Goal: Task Accomplishment & Management: Use online tool/utility

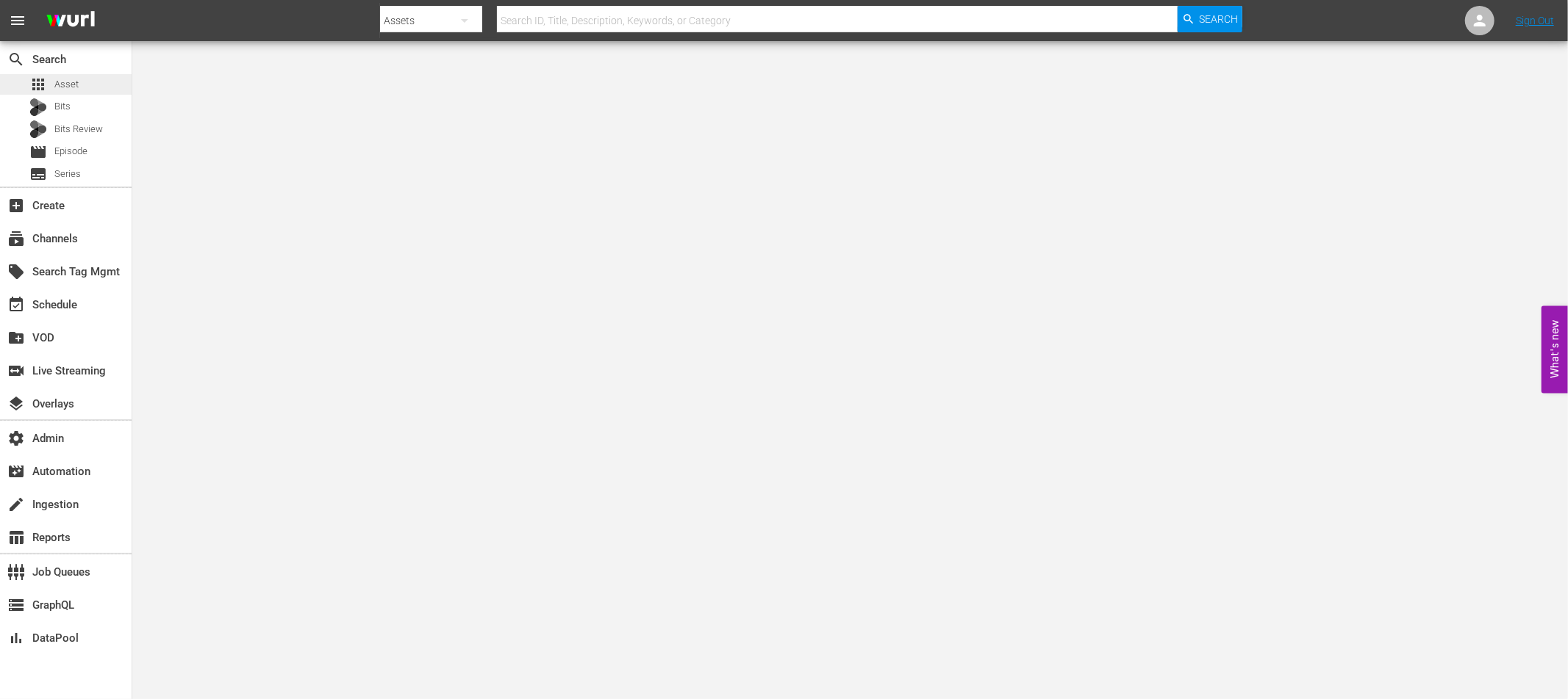
click at [55, 81] on span "Asset" at bounding box center [66, 85] width 25 height 15
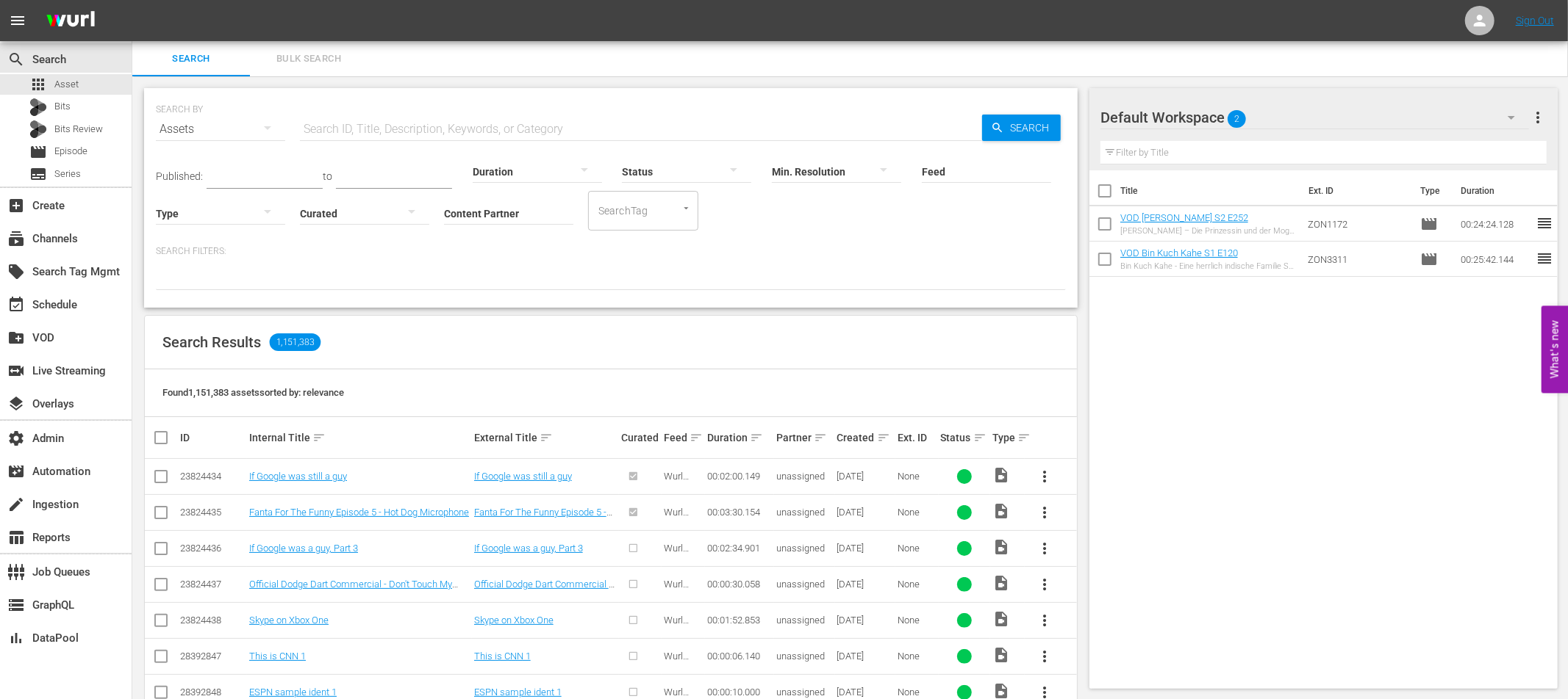
click at [379, 132] on input "text" at bounding box center [641, 129] width 682 height 35
paste input "MamaIchLebe_1080p24_2ChhMono_EBU128_CR-FFA_161012.mp4"
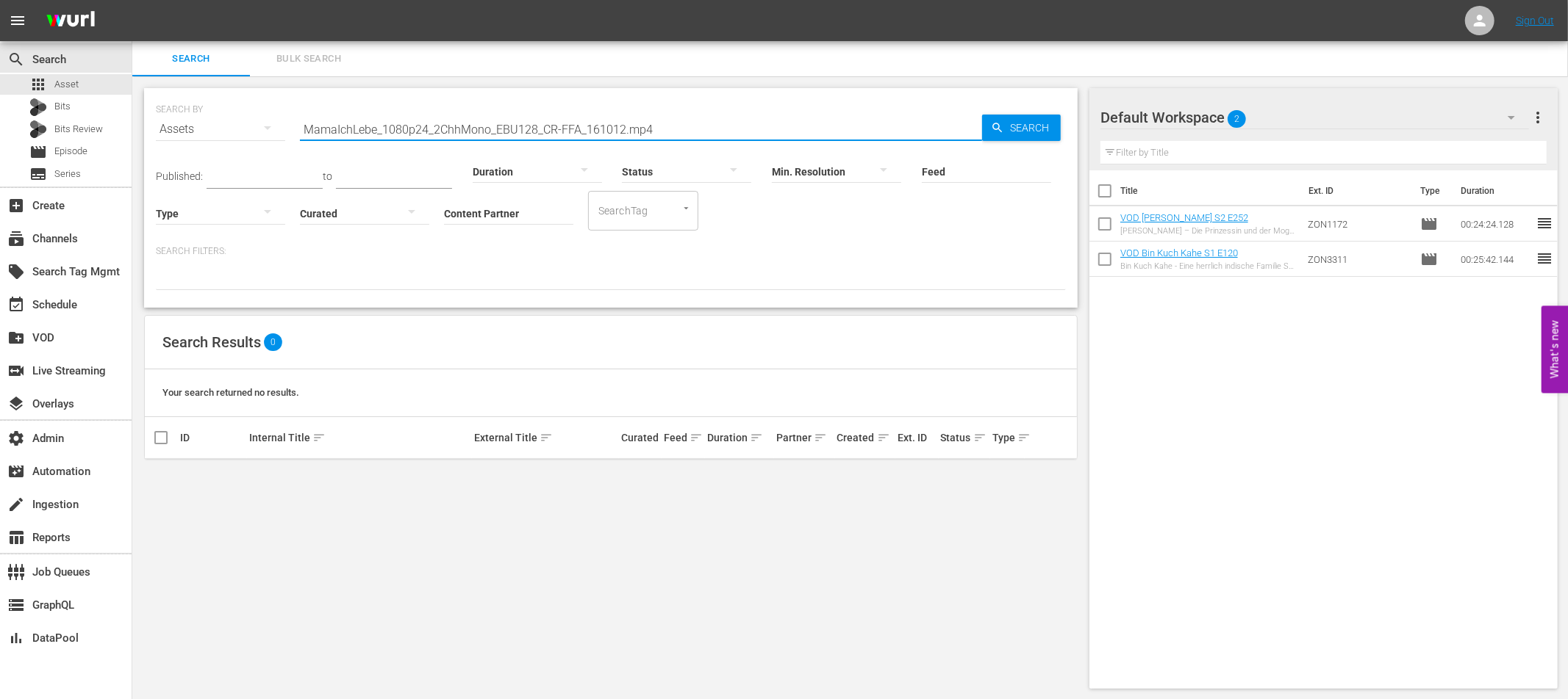
drag, startPoint x: 667, startPoint y: 132, endPoint x: 275, endPoint y: 129, distance: 392.0
click at [275, 129] on div "SEARCH BY Search By Assets Search ID, Title, Description, Keywords, or Category…" at bounding box center [610, 120] width 910 height 53
paste input "192182886"
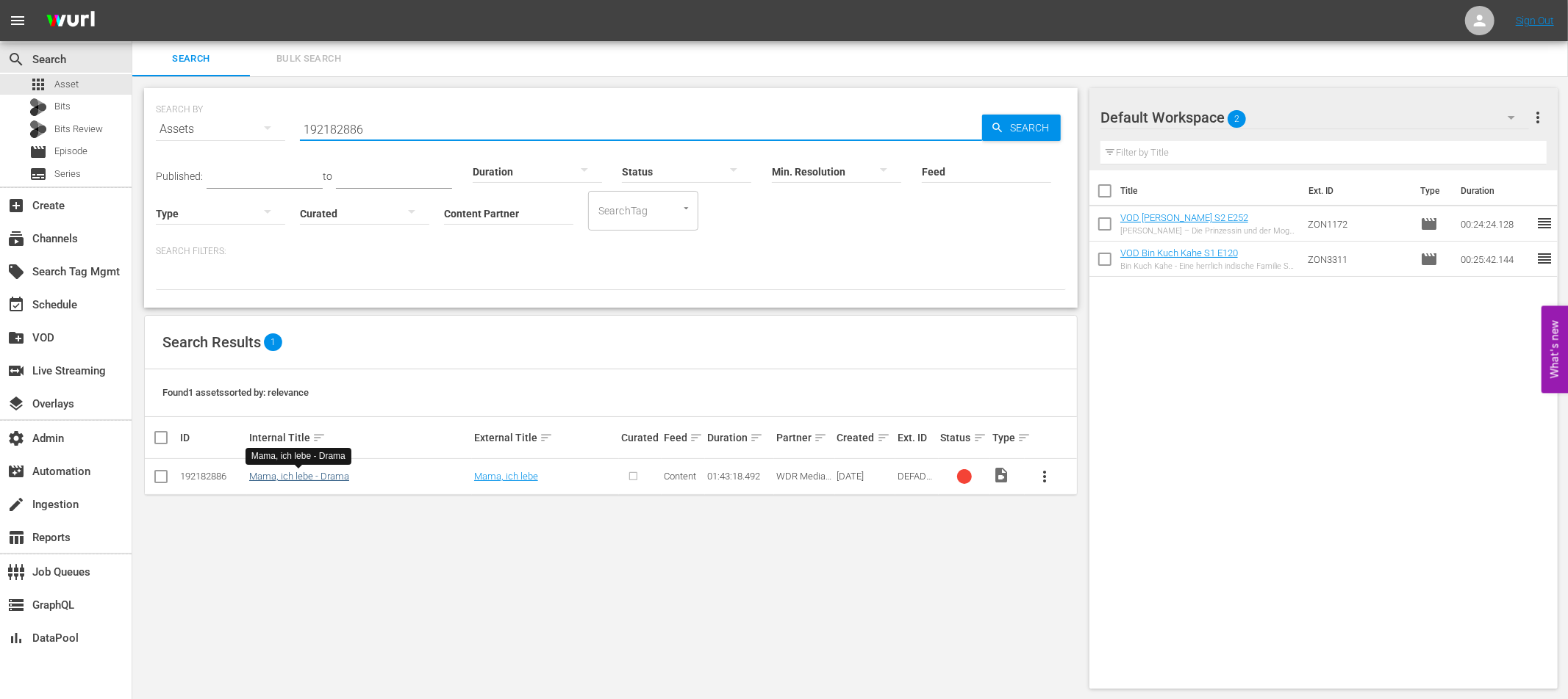
type input "192182886"
click at [302, 476] on link "Mama, ich lebe - Drama" at bounding box center [299, 476] width 100 height 11
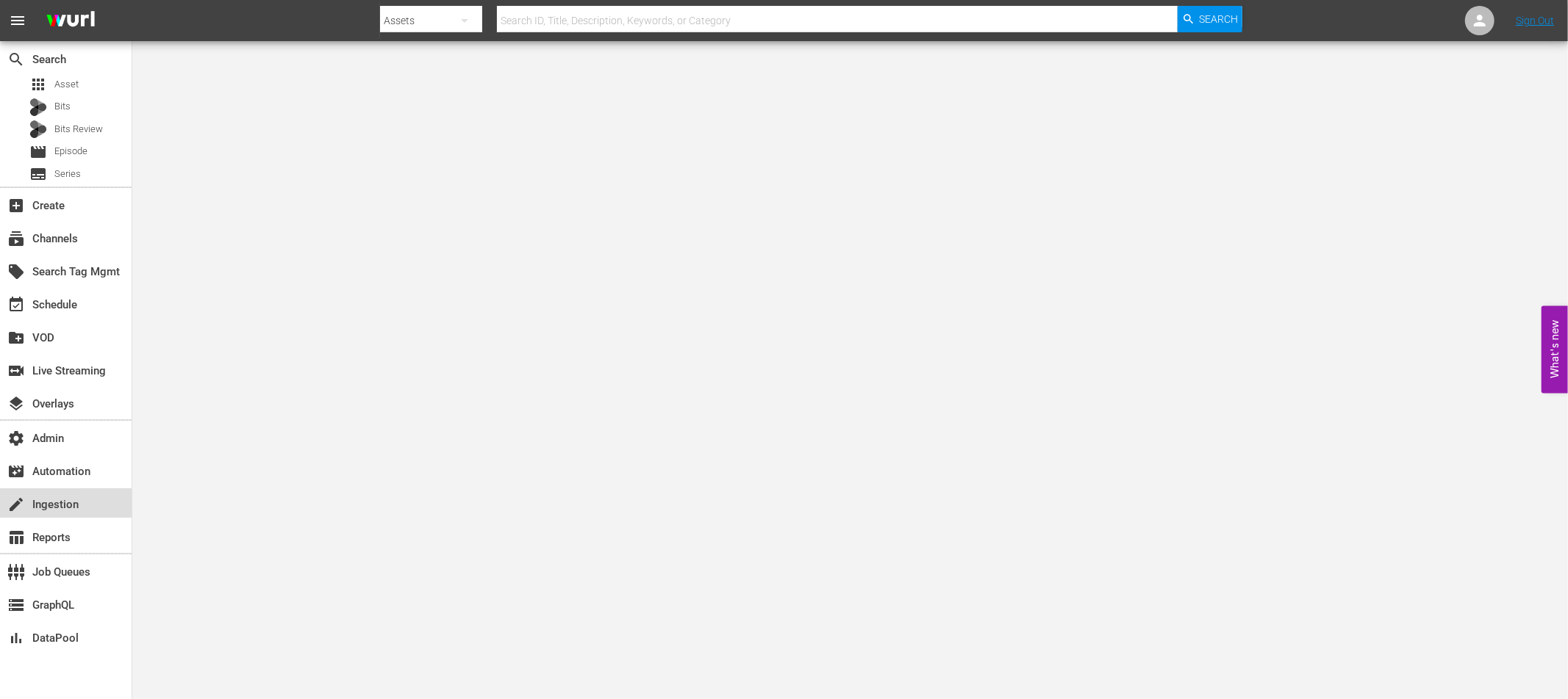
click at [62, 509] on div "create Ingestion" at bounding box center [41, 503] width 83 height 14
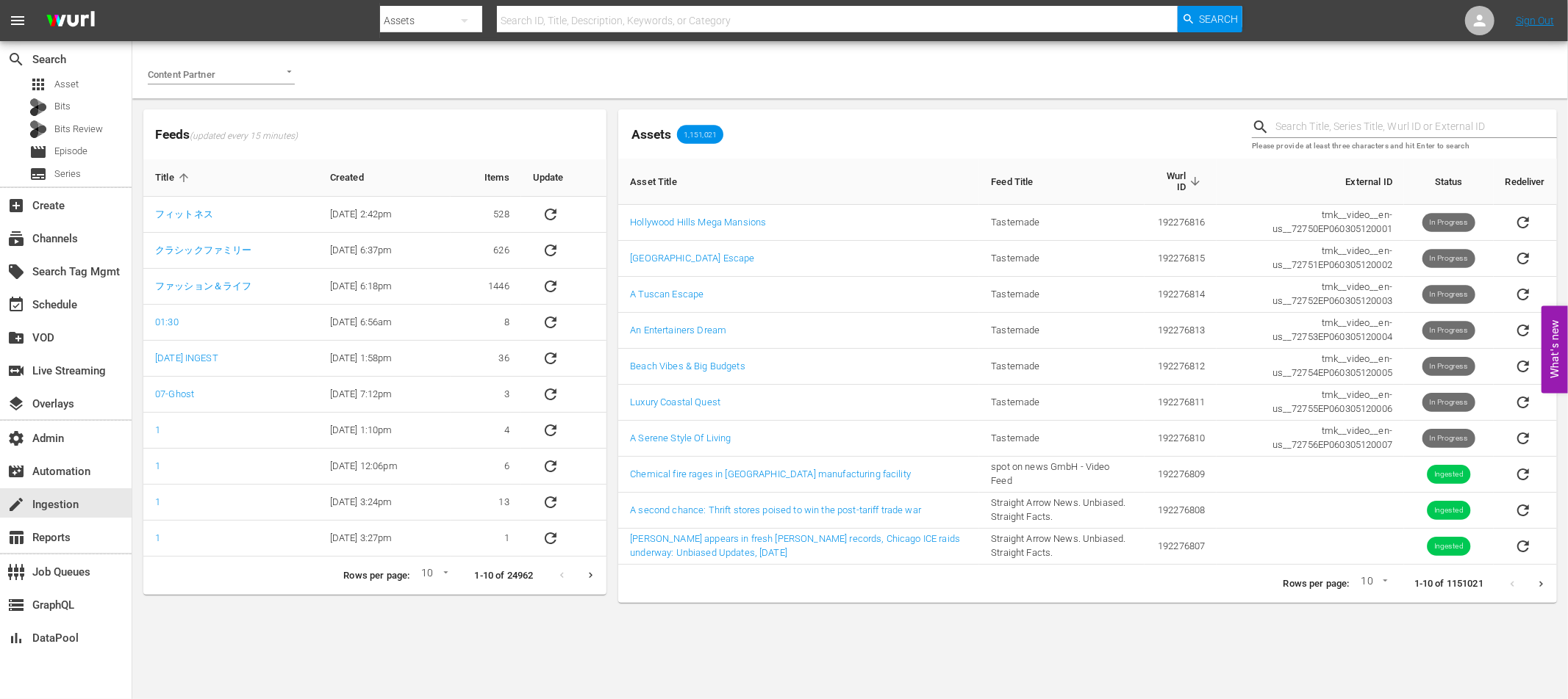
click at [1356, 130] on input "text" at bounding box center [1416, 127] width 282 height 22
paste input "192182886"
type input "192182886"
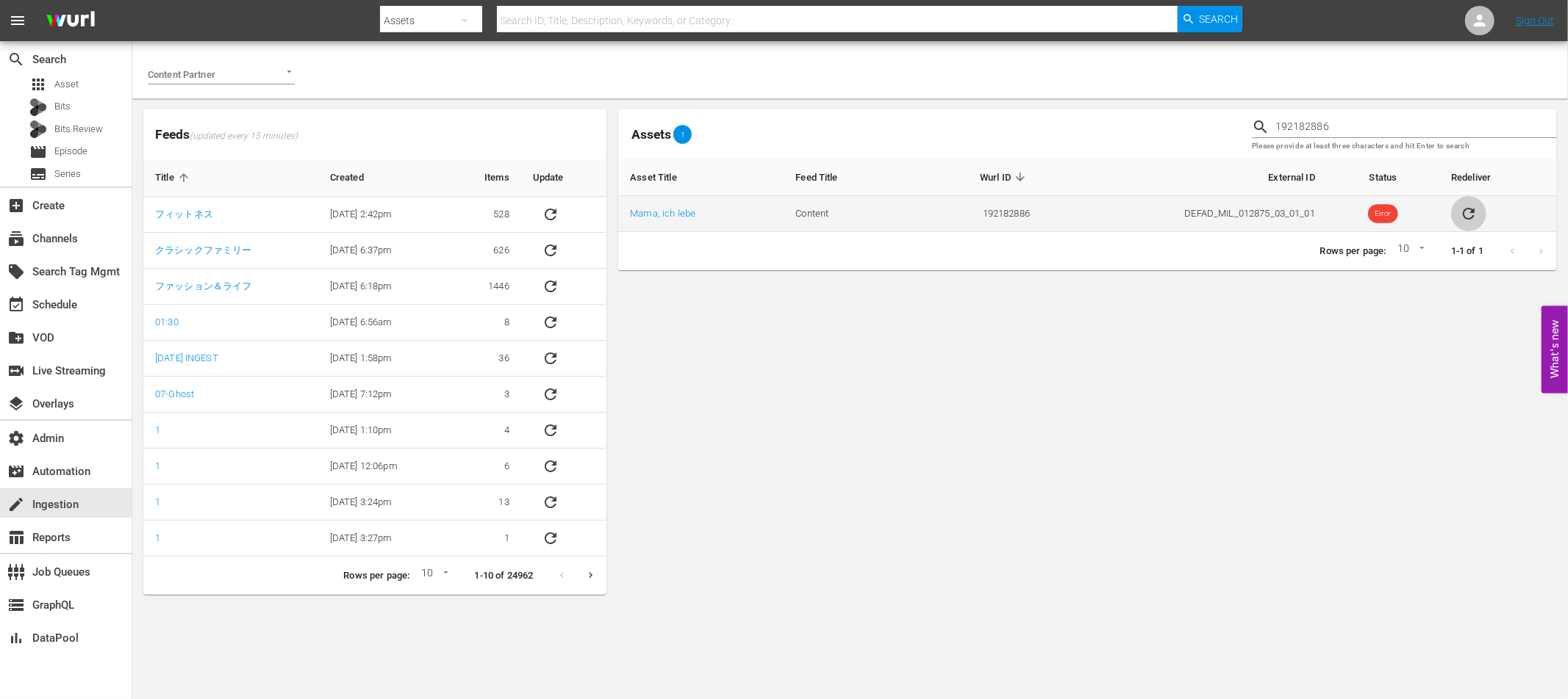
click at [1473, 215] on icon "sticky table" at bounding box center [1468, 214] width 12 height 12
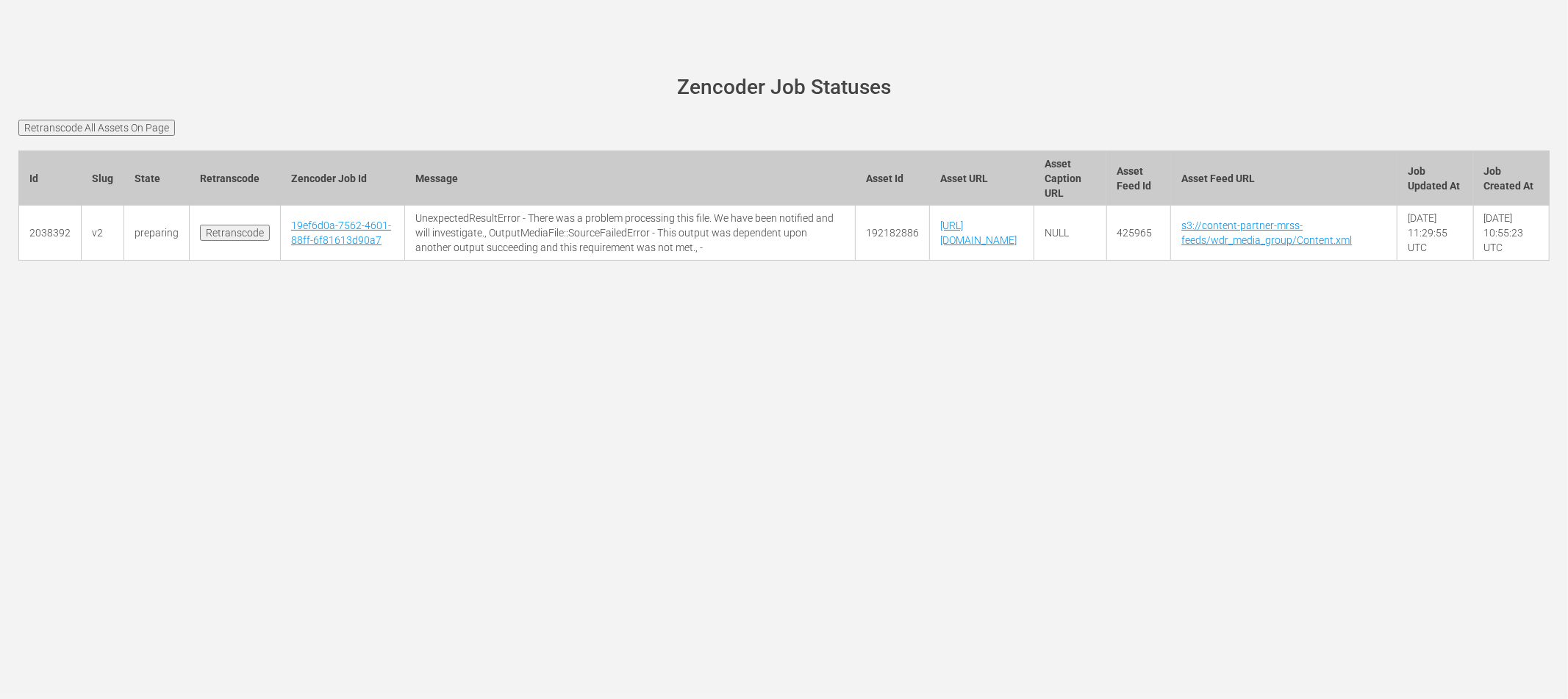
drag, startPoint x: 125, startPoint y: 125, endPoint x: 214, endPoint y: 115, distance: 89.6
click at [125, 125] on input "Retranscode All Assets On Page" at bounding box center [96, 128] width 156 height 16
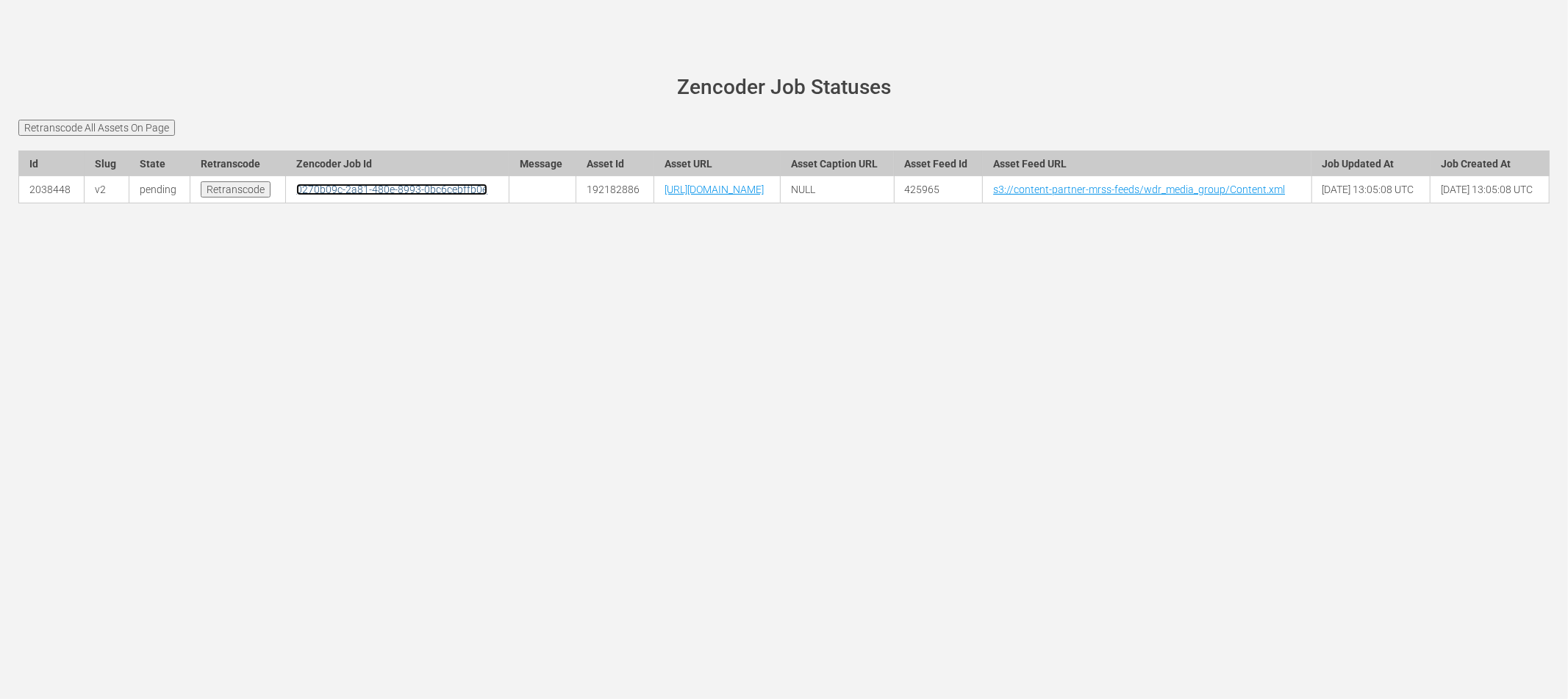
click at [345, 195] on link "0270b09c-2a81-480e-8993-0bc6cebffb0e" at bounding box center [392, 189] width 191 height 12
